Goal: Transaction & Acquisition: Purchase product/service

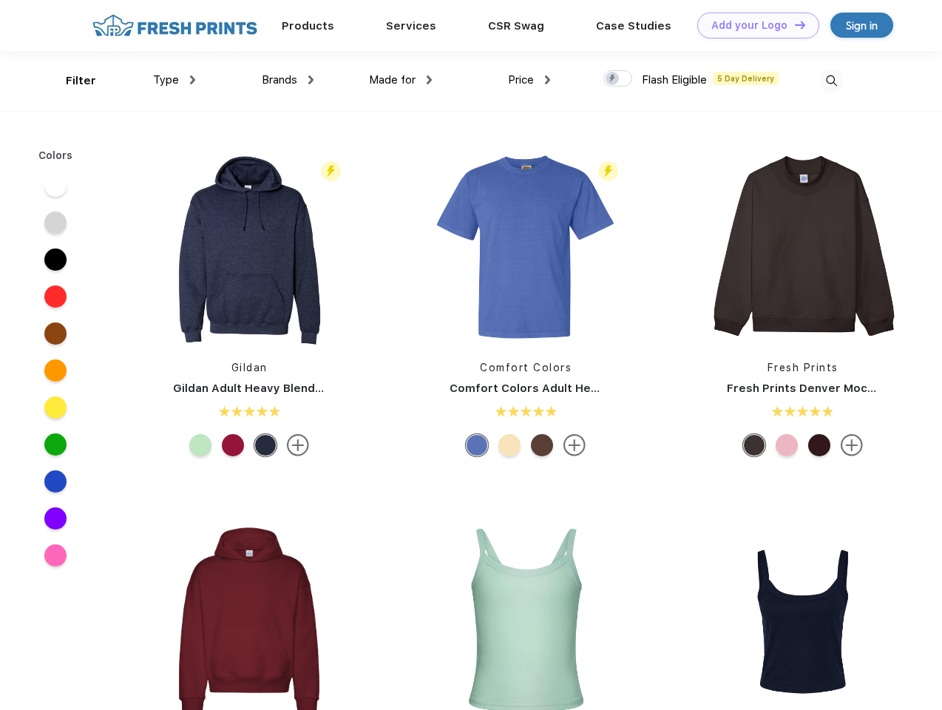
click at [752, 25] on link "Add your Logo Design Tool" at bounding box center [758, 26] width 122 height 26
click at [0, 0] on div "Design Tool" at bounding box center [0, 0] width 0 height 0
click at [793, 24] on link "Add your Logo Design Tool" at bounding box center [758, 26] width 122 height 26
click at [71, 81] on div "Filter" at bounding box center [81, 80] width 30 height 17
click at [174, 80] on span "Type" at bounding box center [166, 79] width 26 height 13
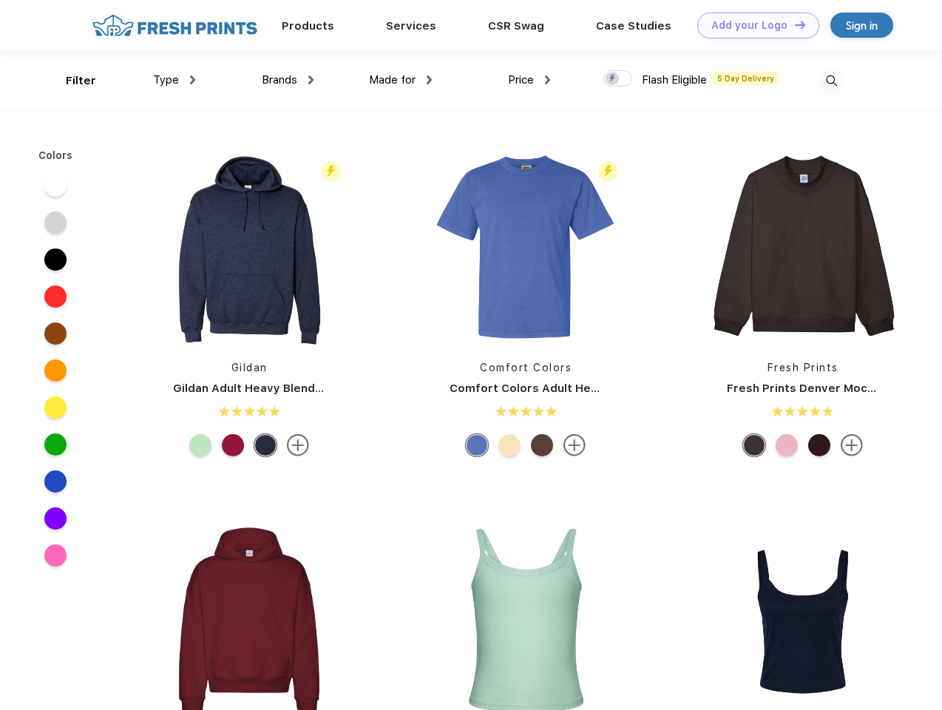
click at [288, 80] on span "Brands" at bounding box center [279, 79] width 35 height 13
click at [401, 80] on span "Made for" at bounding box center [392, 79] width 47 height 13
click at [529, 80] on span "Price" at bounding box center [521, 79] width 26 height 13
click at [618, 79] on div at bounding box center [617, 78] width 29 height 16
click at [613, 79] on input "checkbox" at bounding box center [608, 74] width 10 height 10
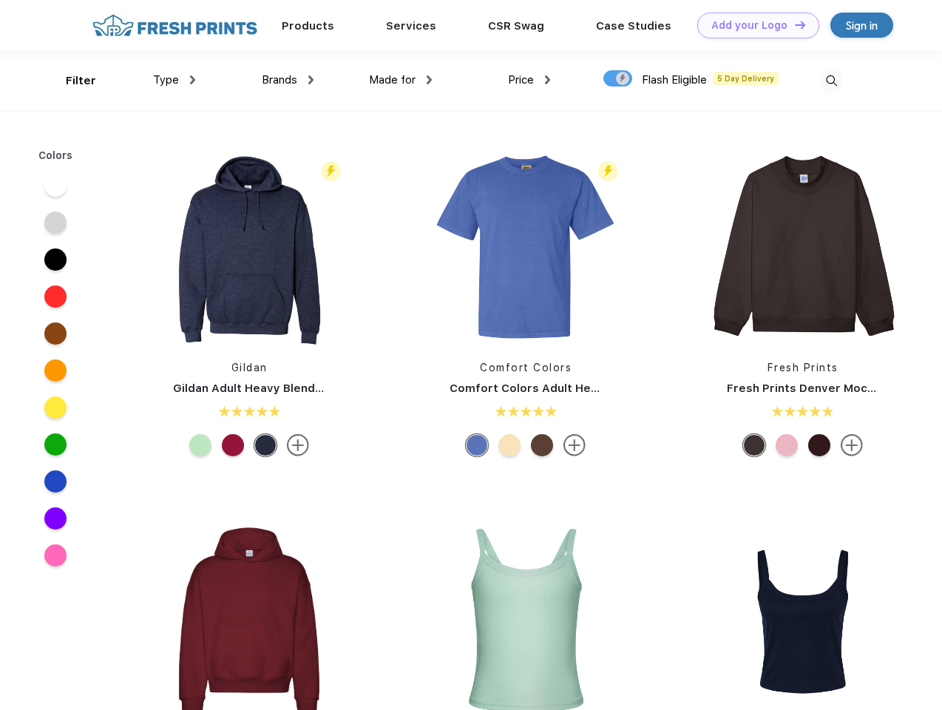
click at [831, 81] on img at bounding box center [831, 81] width 24 height 24
